Goal: Find specific page/section: Find specific page/section

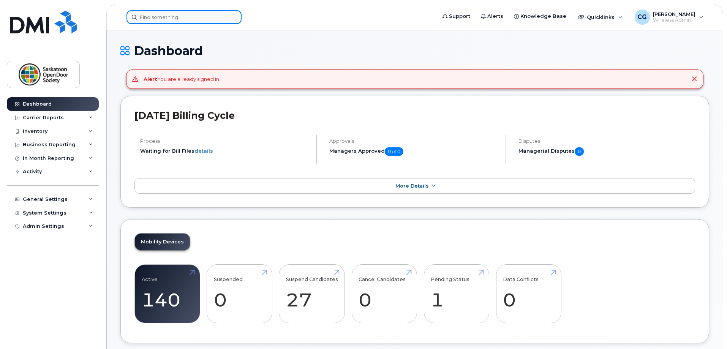
click at [221, 19] on input at bounding box center [183, 17] width 115 height 14
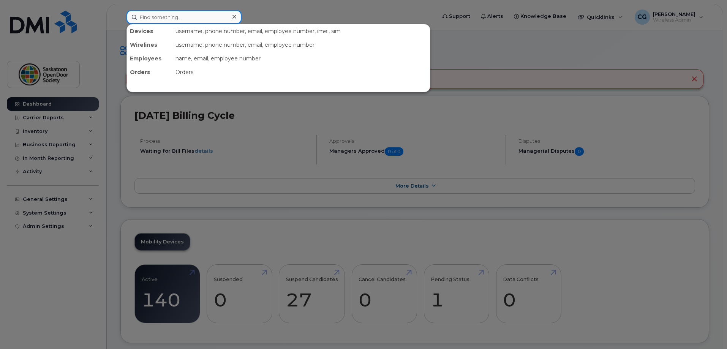
paste input "[URL][DOMAIN_NAME][DOMAIN_NAME]"
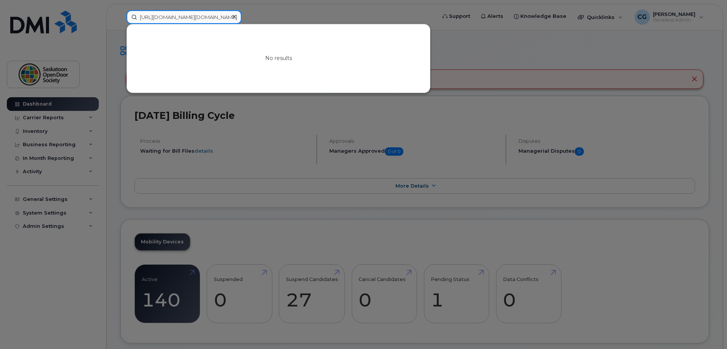
type input "[URL][DOMAIN_NAME][DOMAIN_NAME]"
click at [234, 17] on icon at bounding box center [234, 17] width 4 height 4
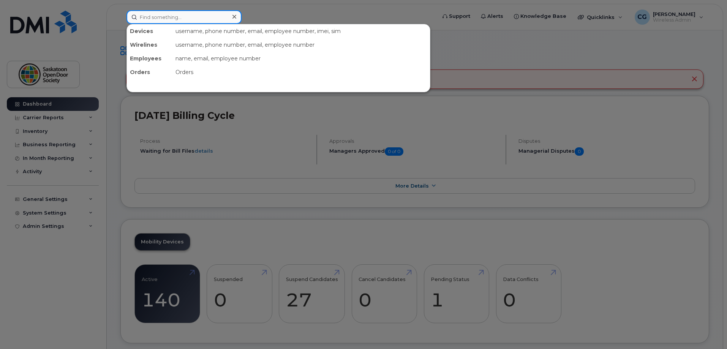
click at [234, 17] on div at bounding box center [183, 17] width 115 height 14
click at [193, 16] on input at bounding box center [183, 17] width 115 height 14
paste input "[PHONE_NUMBER]"
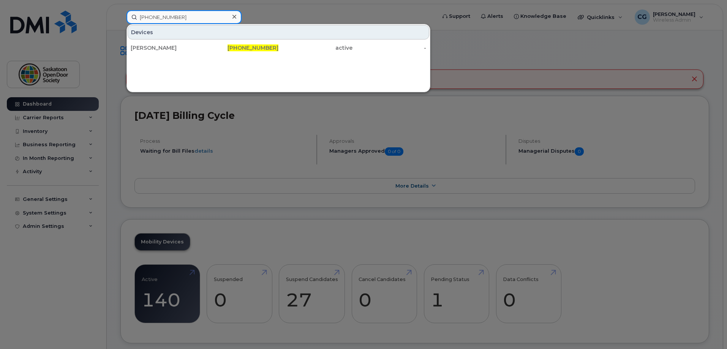
type input "[PHONE_NUMBER]"
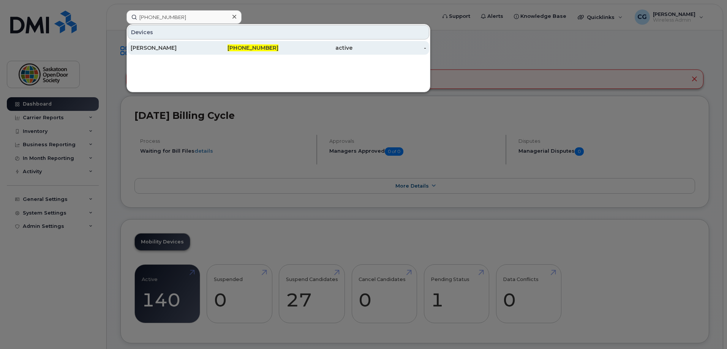
click at [208, 52] on div "[PHONE_NUMBER]" at bounding box center [242, 48] width 74 height 14
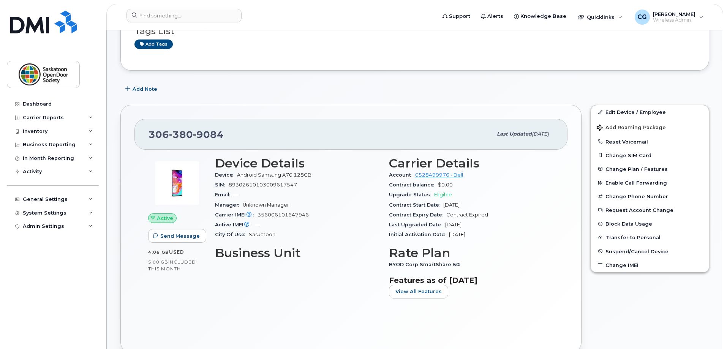
scroll to position [76, 0]
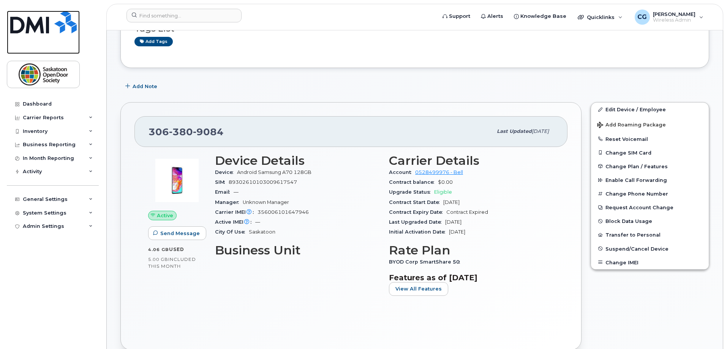
click at [33, 19] on img at bounding box center [43, 22] width 66 height 23
